Goal: Contribute content: Contribute content

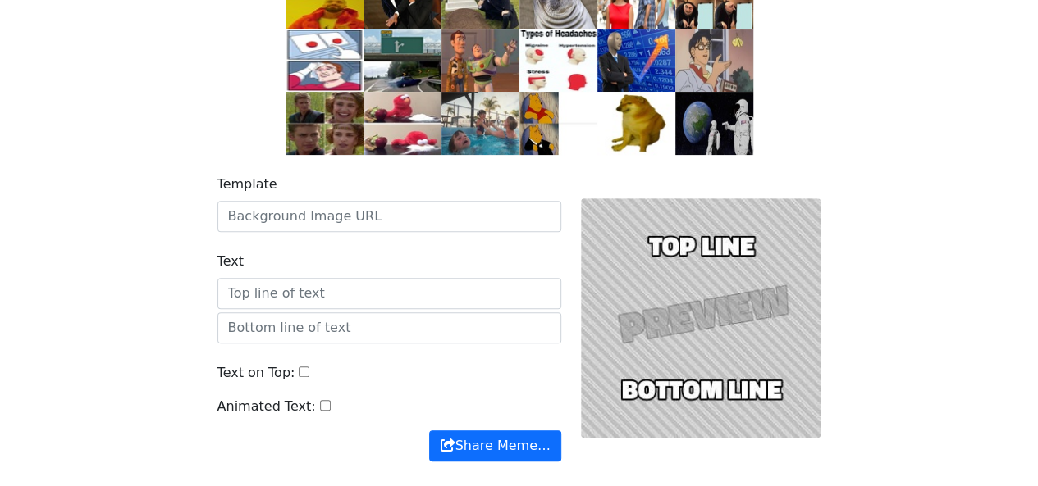
scroll to position [203, 0]
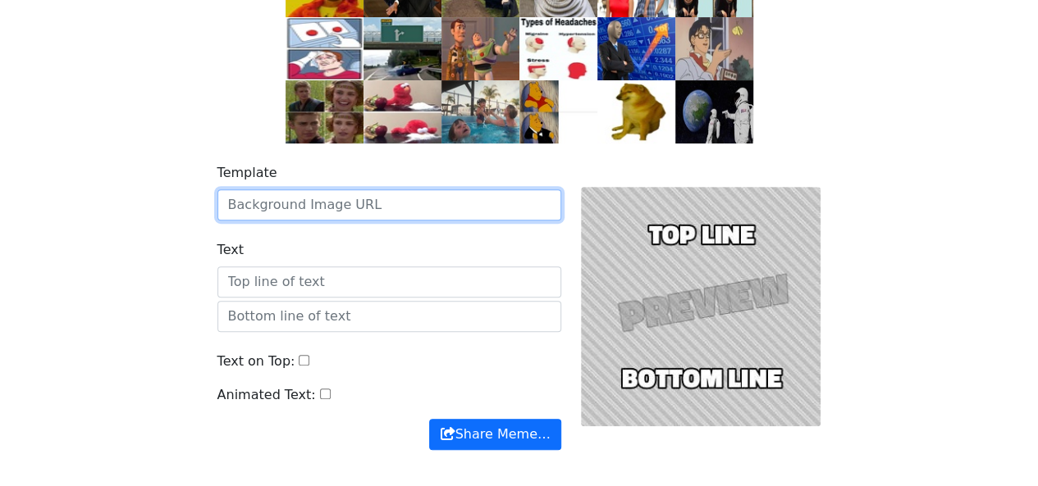
click at [351, 215] on input "Template" at bounding box center [389, 204] width 344 height 31
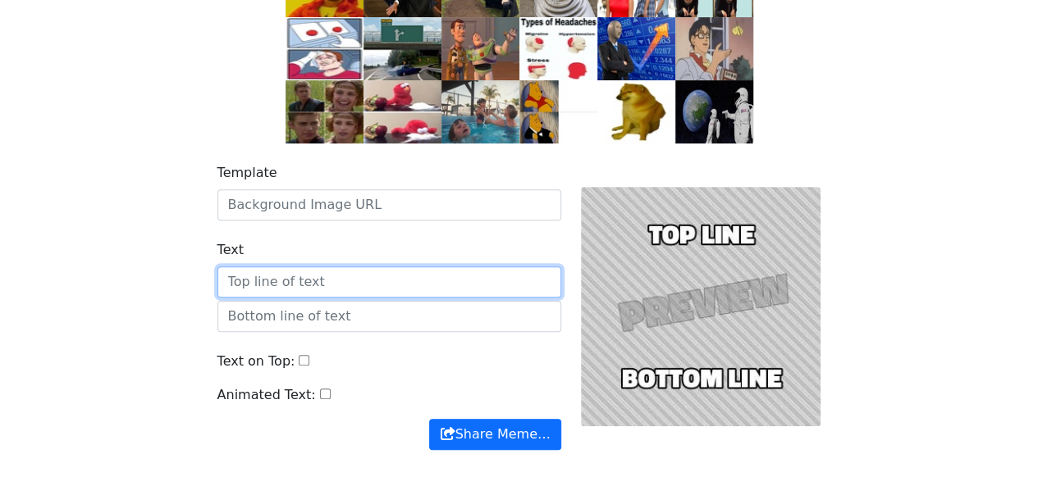
click at [285, 281] on input "Text" at bounding box center [389, 282] width 344 height 31
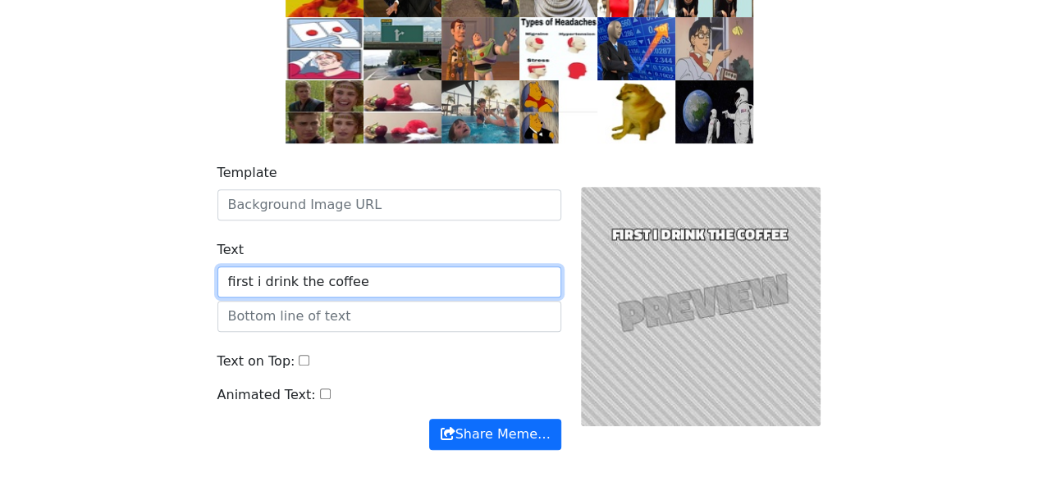
type input "first i drink the coffee"
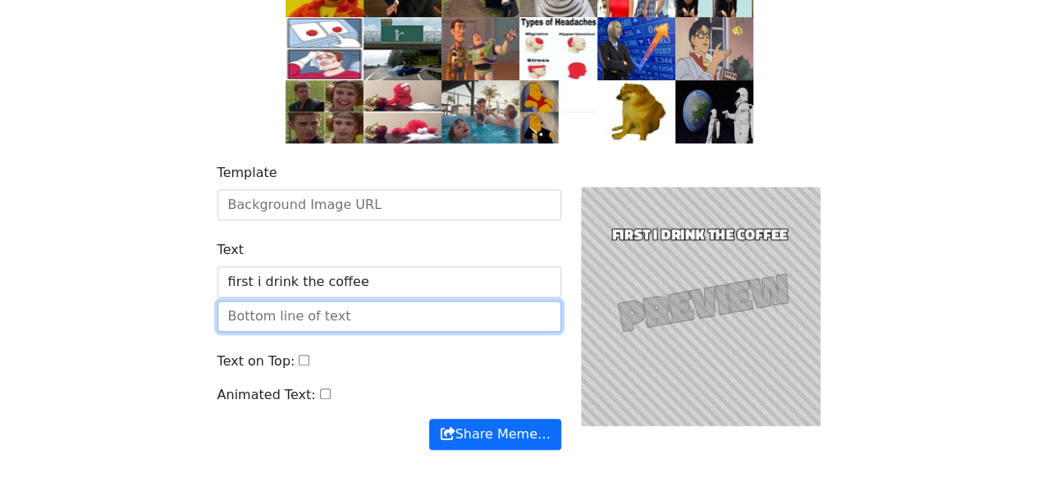
click at [308, 317] on input "text" at bounding box center [389, 316] width 344 height 31
type input "then i do the stuff"
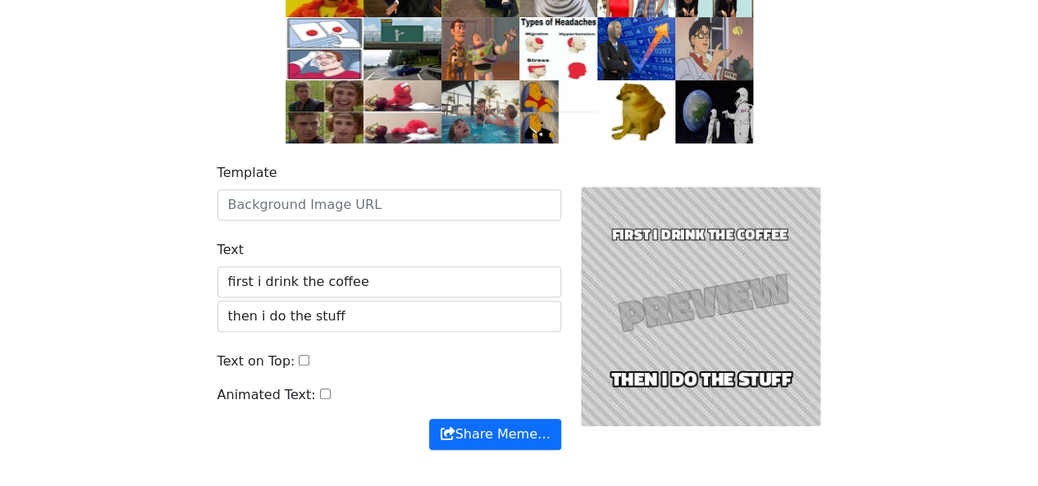
click at [320, 391] on input "Animated Text:" at bounding box center [325, 394] width 11 height 11
checkbox input "true"
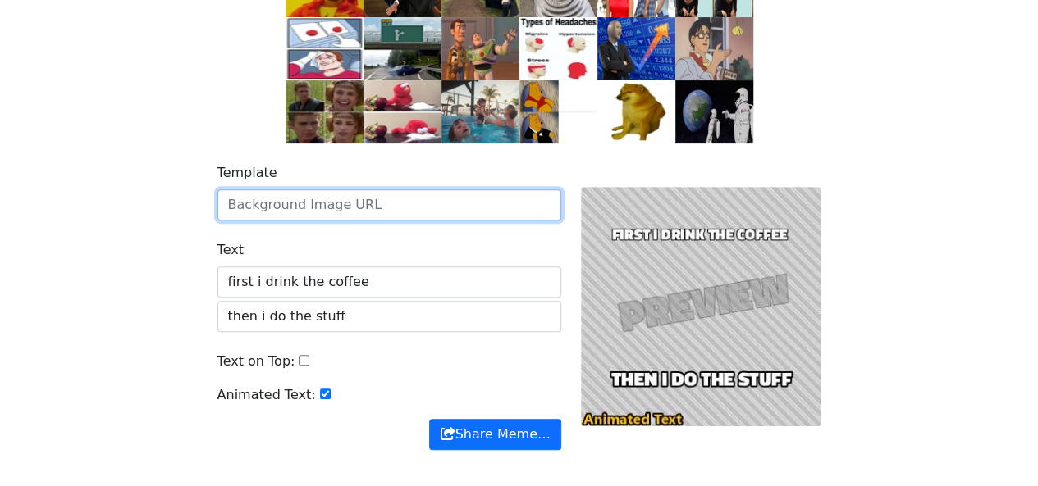
click at [320, 204] on input "Template" at bounding box center [389, 204] width 344 height 31
click at [369, 195] on input "Template" at bounding box center [389, 204] width 344 height 31
paste input "https://www.redbubble.com/i/sticker/HD-Demure-cat-with-glasses-and-sharkie-Ever…"
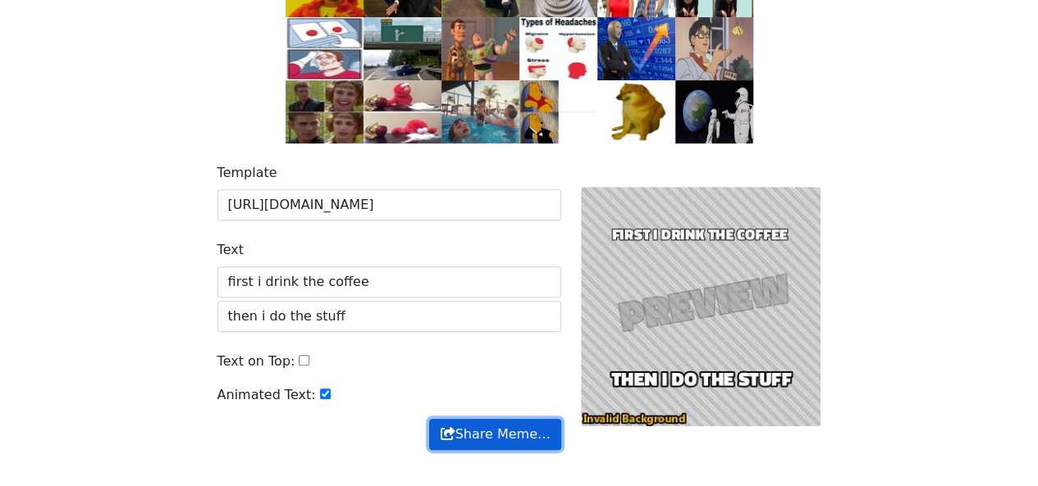
scroll to position [0, 0]
click at [526, 439] on button "Share Meme…" at bounding box center [494, 434] width 131 height 31
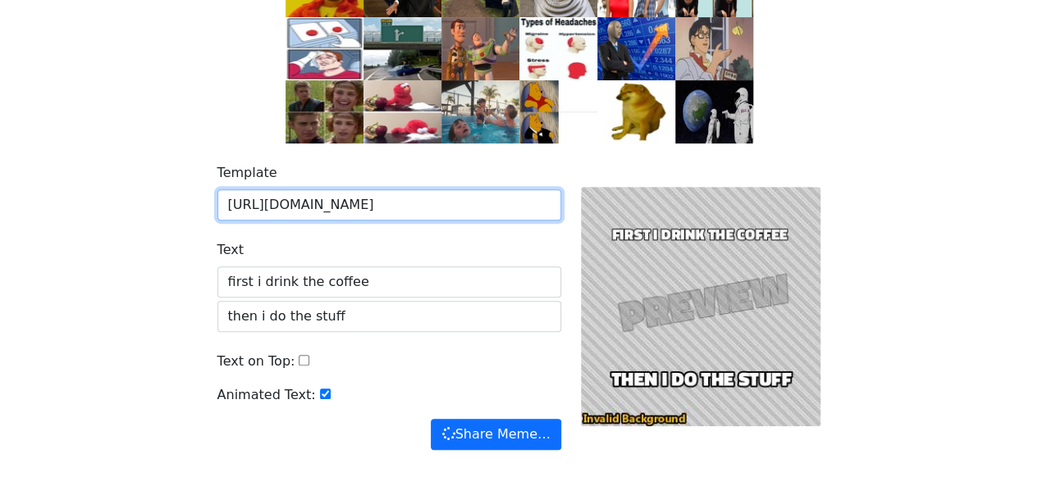
drag, startPoint x: 442, startPoint y: 199, endPoint x: 201, endPoint y: 194, distance: 241.2
click at [201, 194] on div "Template https://www.redbubble.com/i/sticker/HD-Demure-cat-with-glasses-and-sha…" at bounding box center [519, 317] width 935 height 346
type input "HD-Demure-cat-with-glasses-and-sharkie-Everything-is-on-fire-by-FigmaCreations/…"
drag, startPoint x: 223, startPoint y: 202, endPoint x: 626, endPoint y: 229, distance: 403.7
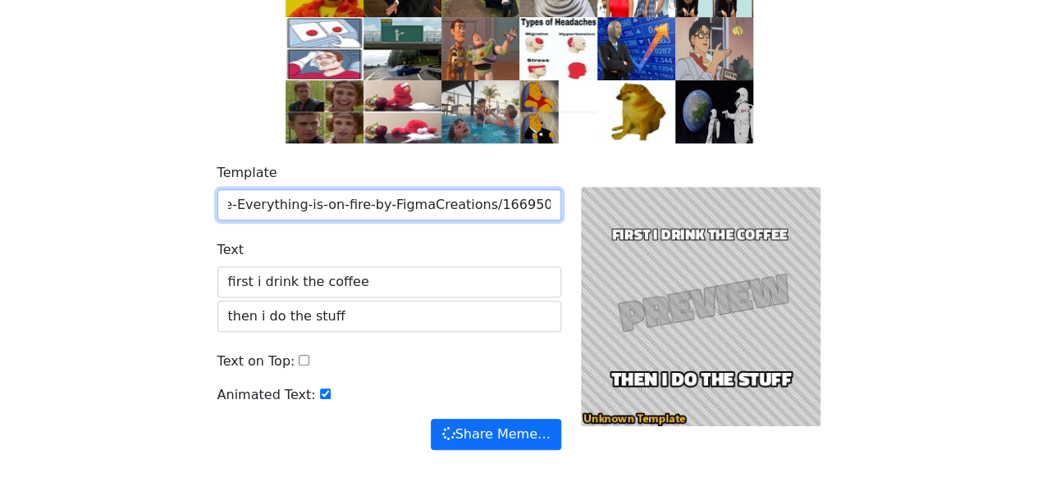
click at [626, 229] on div "Template HD-Demure-cat-with-glasses-and-sharkie-Everything-is-on-fire-by-FigmaC…" at bounding box center [519, 306] width 623 height 287
paste input "https://www.google.com/imgres?q=meme%20of%20coffee&imgurl=https%3A%2F%2Fi.pinim…"
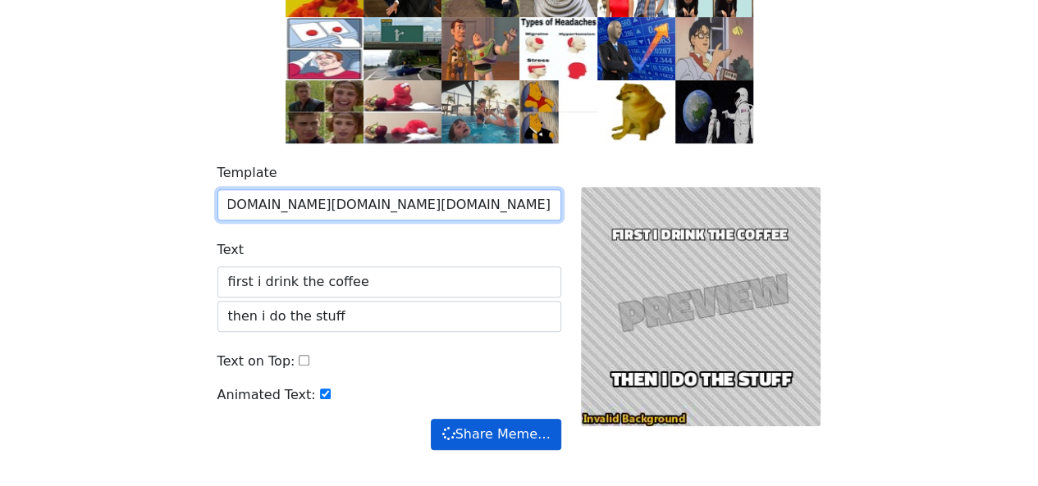
type input "https://www.google.com/imgres?q=meme%20of%20coffee&imgurl=https%3A%2F%2Fi.pinim…"
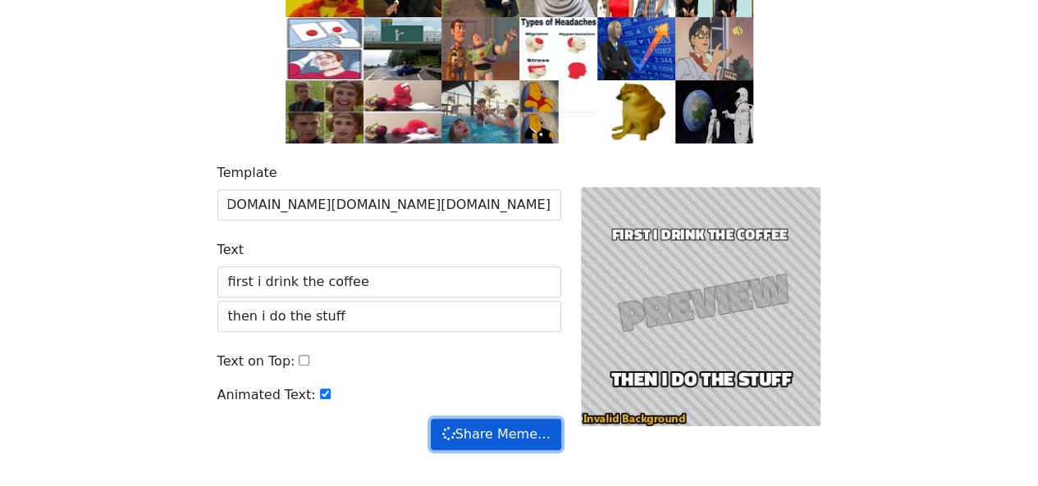
scroll to position [0, 0]
click at [534, 419] on button "Share Meme…" at bounding box center [496, 434] width 130 height 31
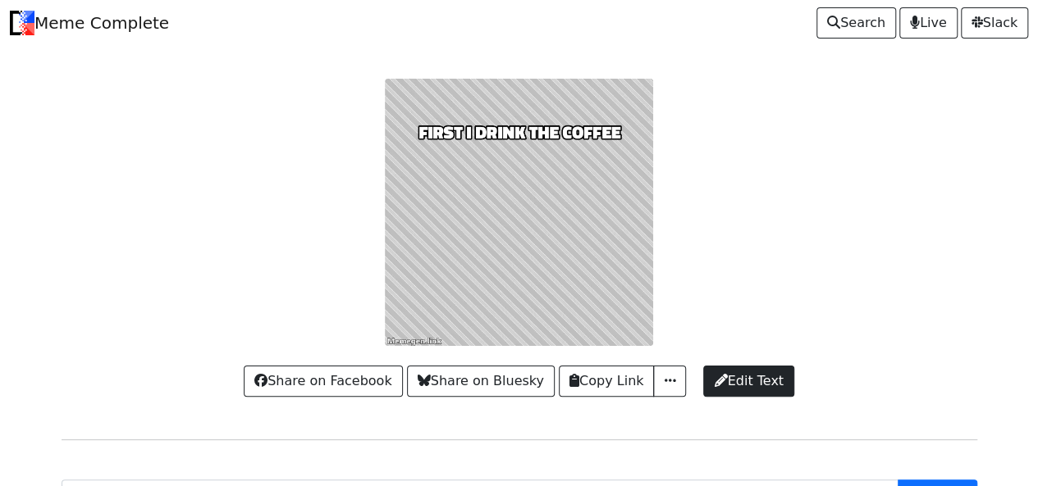
click at [513, 180] on div at bounding box center [519, 212] width 935 height 267
